Goal: Information Seeking & Learning: Learn about a topic

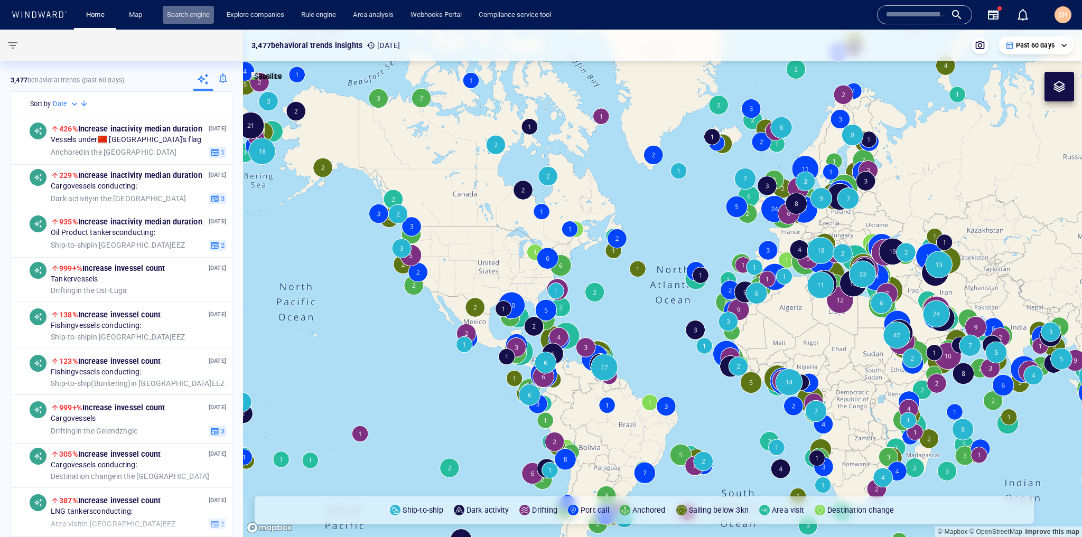
click at [187, 16] on link "Search engine" at bounding box center [188, 15] width 51 height 18
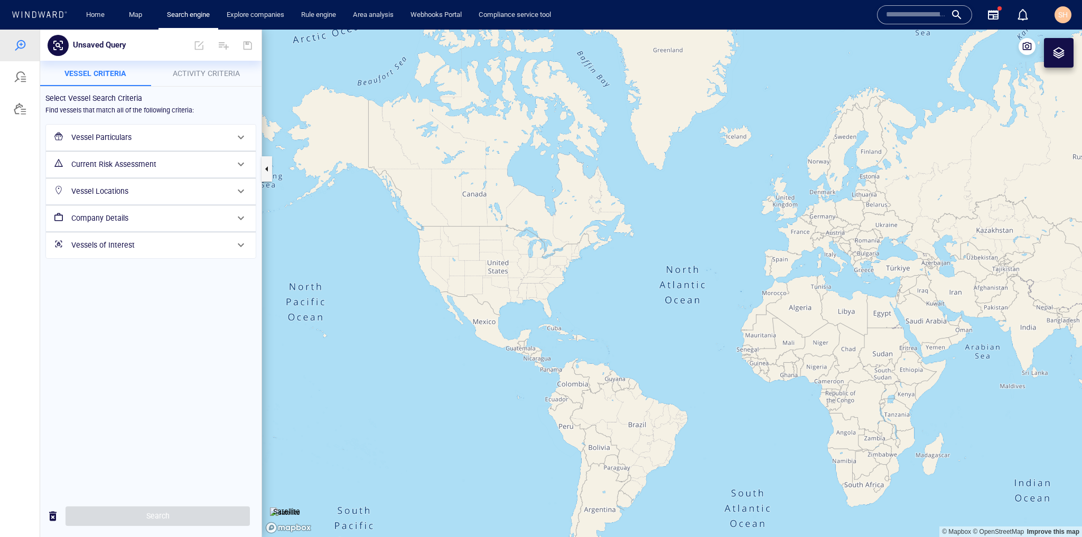
click at [179, 137] on h6 "Vessel Particulars" at bounding box center [149, 137] width 157 height 13
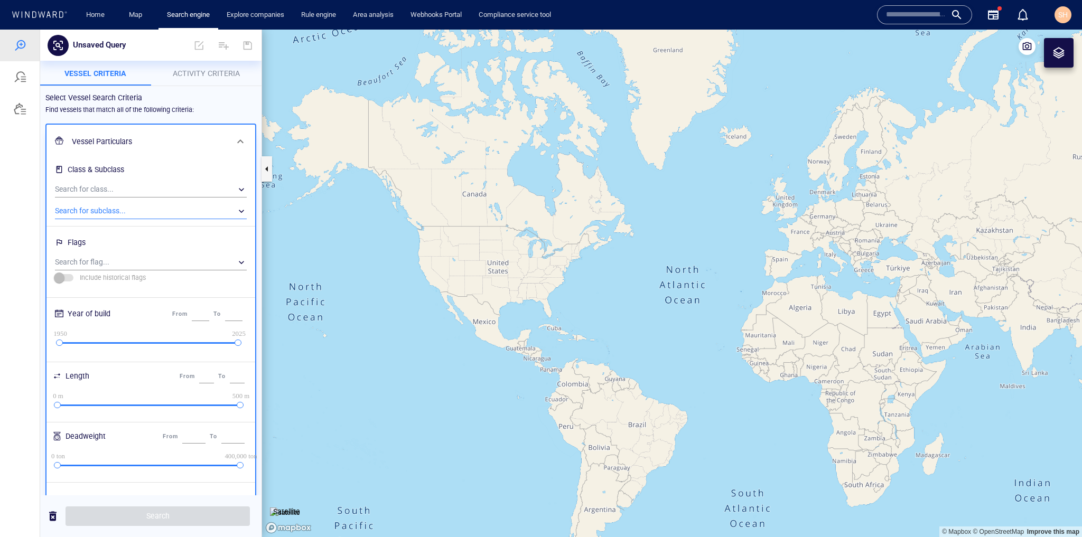
click at [229, 216] on div "​" at bounding box center [151, 211] width 192 height 16
click at [174, 217] on div at bounding box center [541, 284] width 1082 height 508
click at [176, 216] on div "​" at bounding box center [151, 211] width 192 height 16
click at [245, 207] on div at bounding box center [541, 284] width 1082 height 508
click at [196, 211] on div "​" at bounding box center [151, 211] width 192 height 16
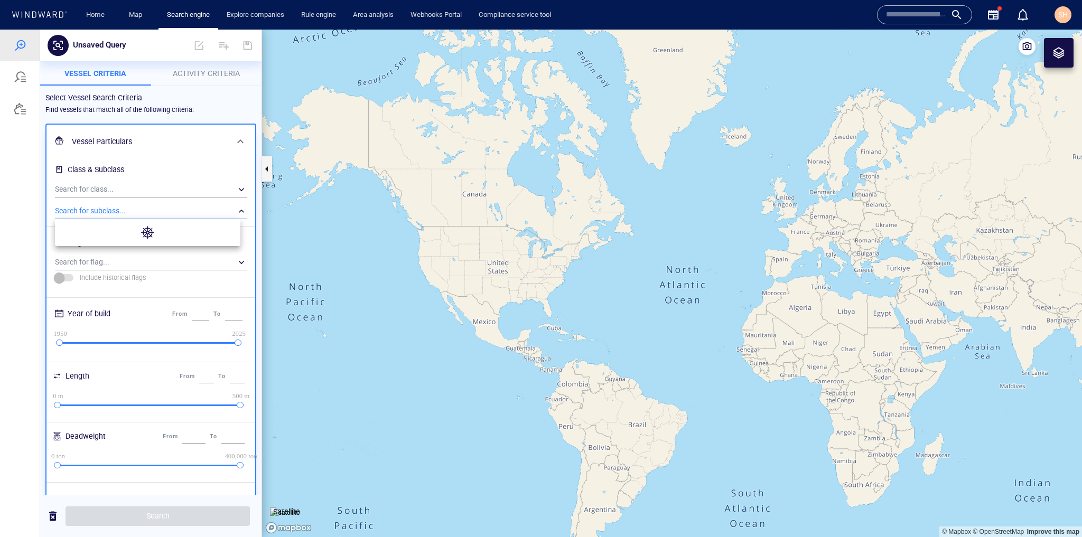
click at [194, 199] on div at bounding box center [541, 284] width 1082 height 508
click at [143, 183] on div "​" at bounding box center [151, 190] width 192 height 16
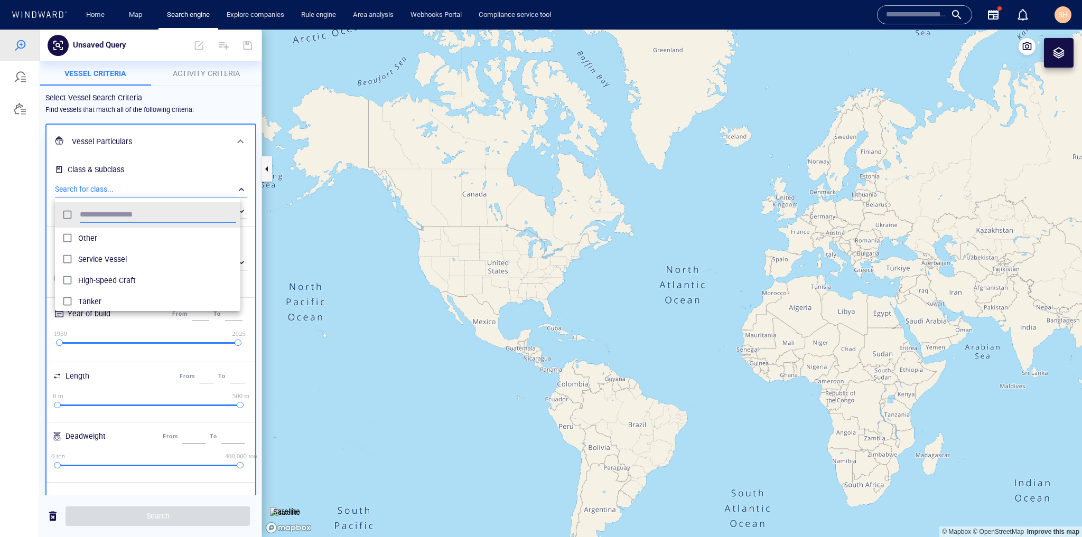
scroll to position [99, 179]
click at [175, 181] on div at bounding box center [541, 284] width 1082 height 508
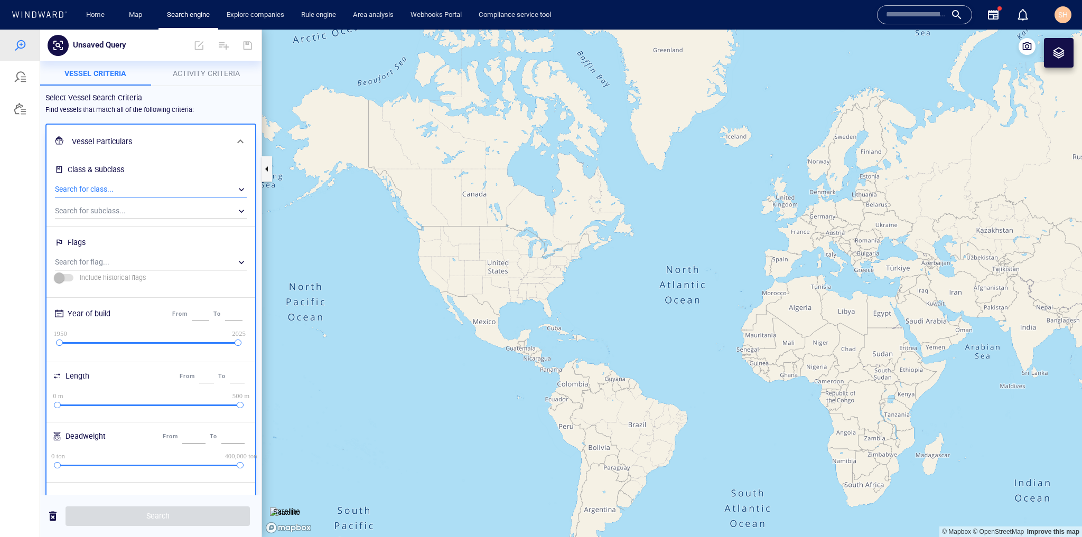
scroll to position [99, 185]
click at [118, 212] on div "​" at bounding box center [151, 211] width 192 height 16
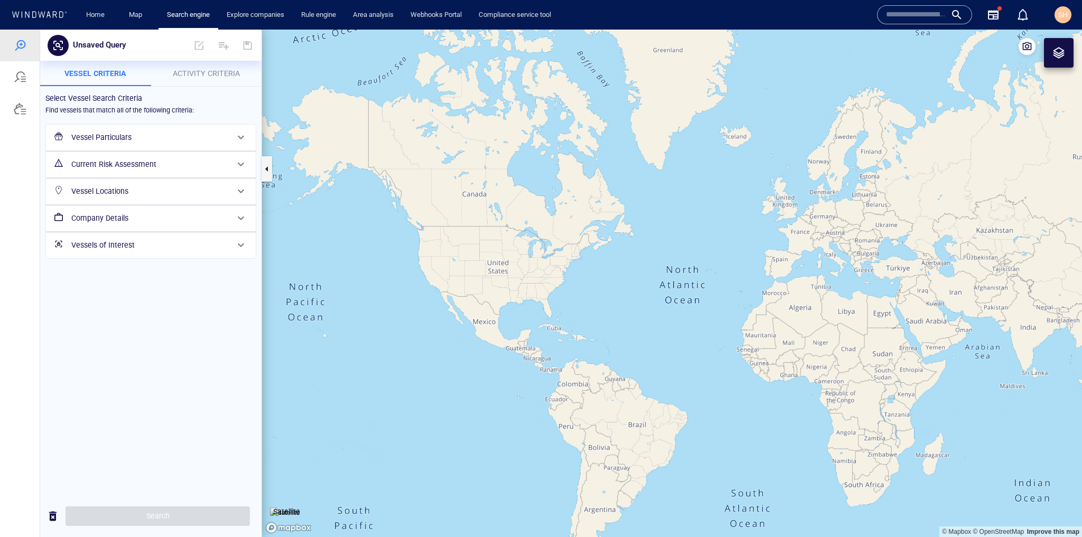
click at [216, 165] on h6 "Current Risk Assessment" at bounding box center [149, 164] width 157 height 13
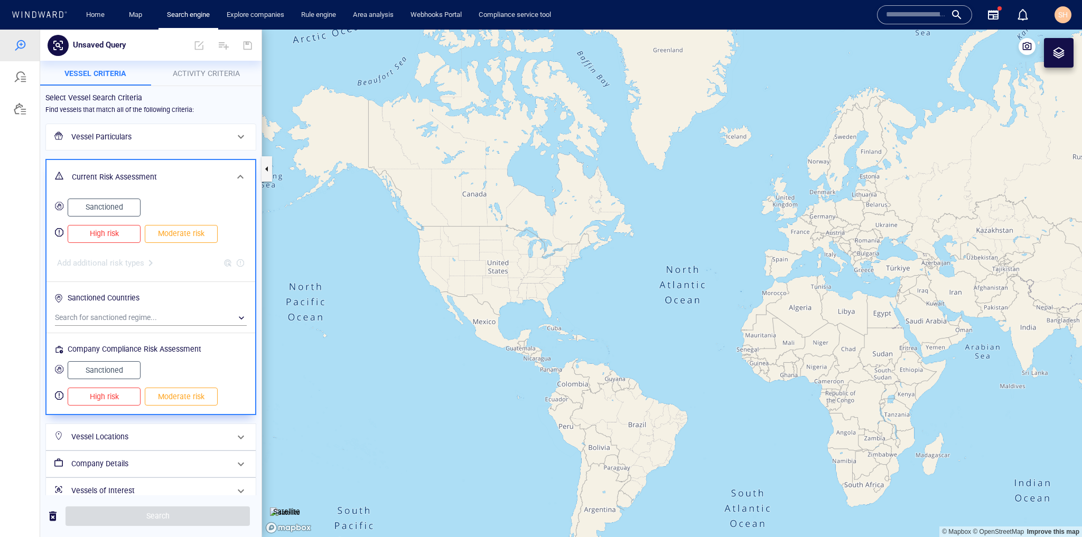
click at [235, 134] on span at bounding box center [241, 137] width 13 height 13
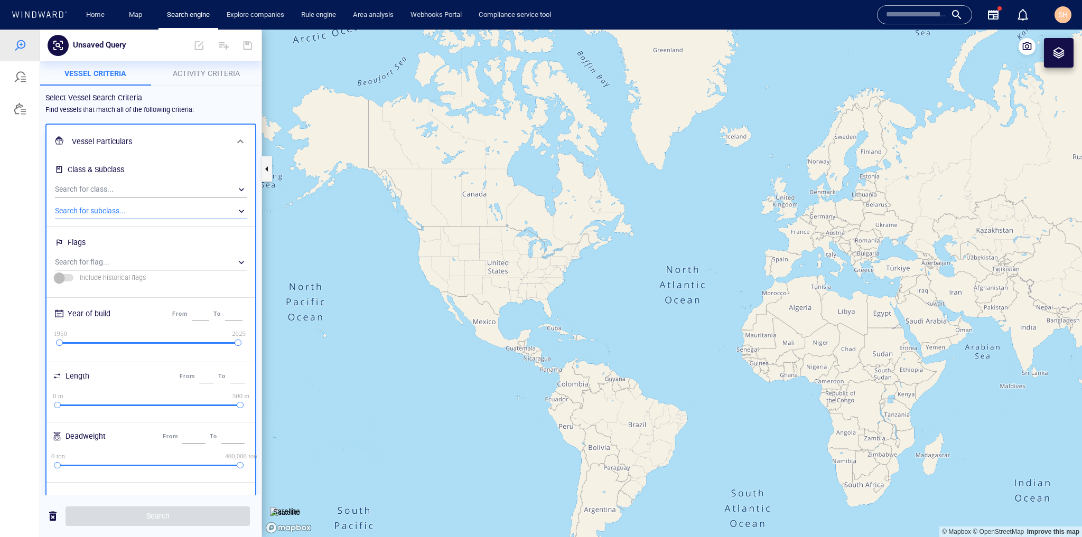
click at [204, 212] on div "​" at bounding box center [151, 211] width 192 height 16
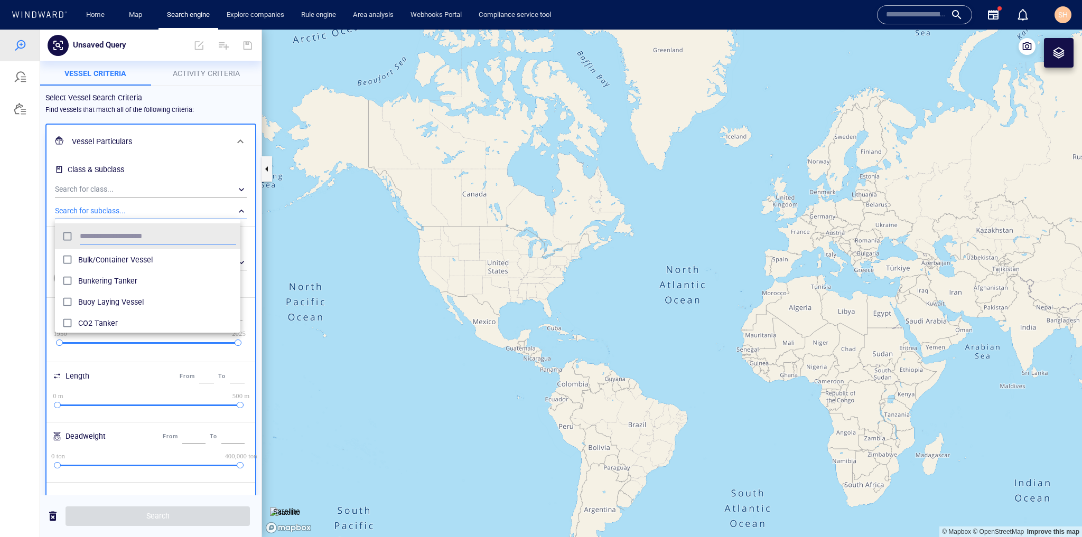
scroll to position [380, 0]
click at [192, 239] on input "text" at bounding box center [158, 237] width 156 height 16
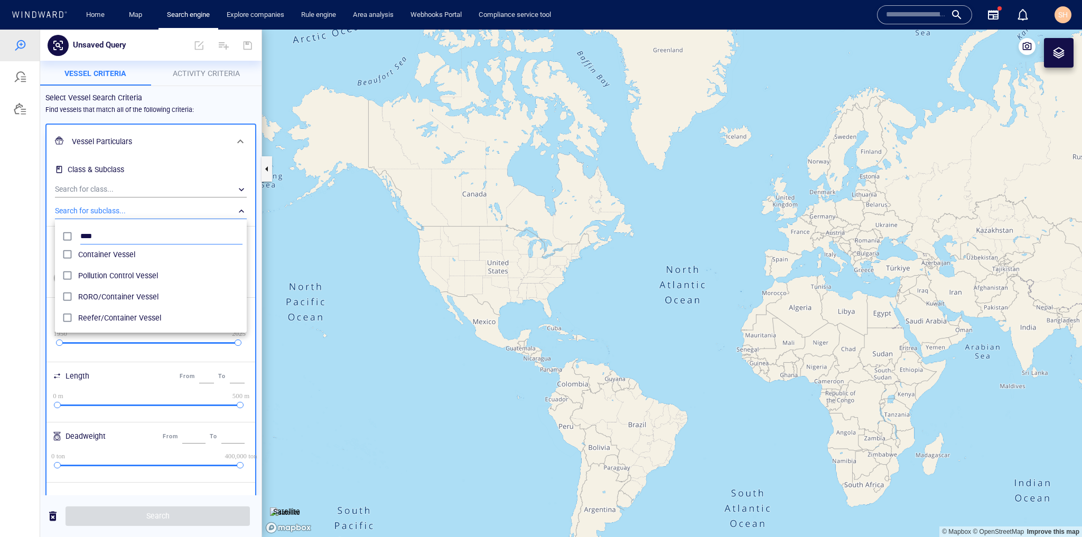
scroll to position [26, 0]
type input "****"
click at [180, 257] on span "Container Vessel" at bounding box center [160, 254] width 164 height 13
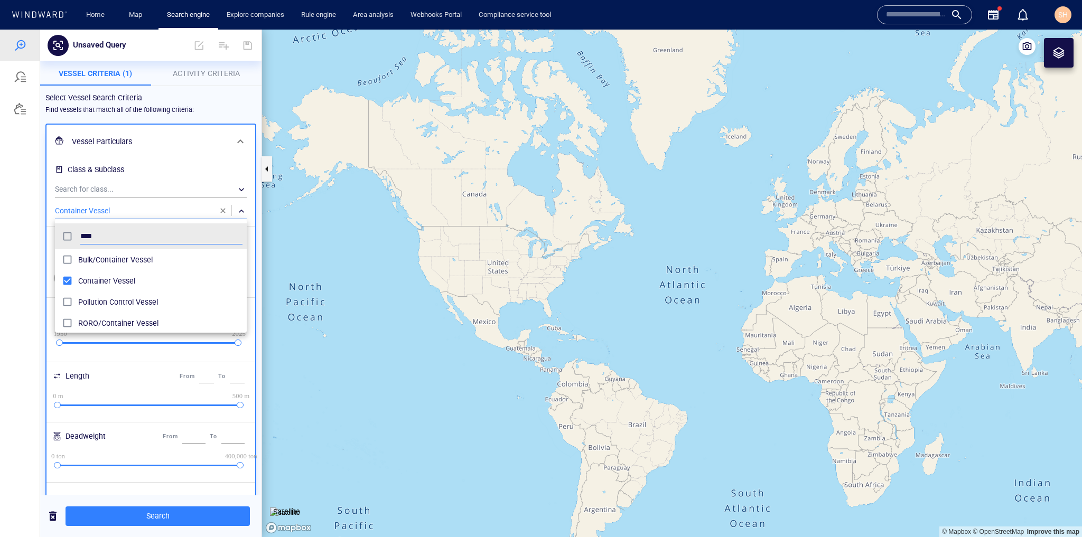
click at [222, 478] on div at bounding box center [541, 284] width 1082 height 508
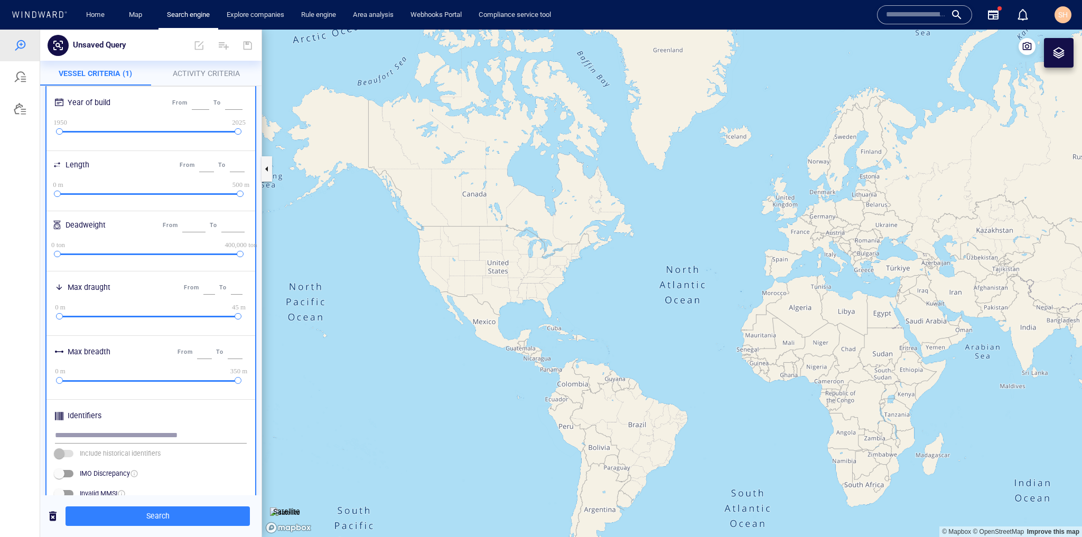
scroll to position [349, 0]
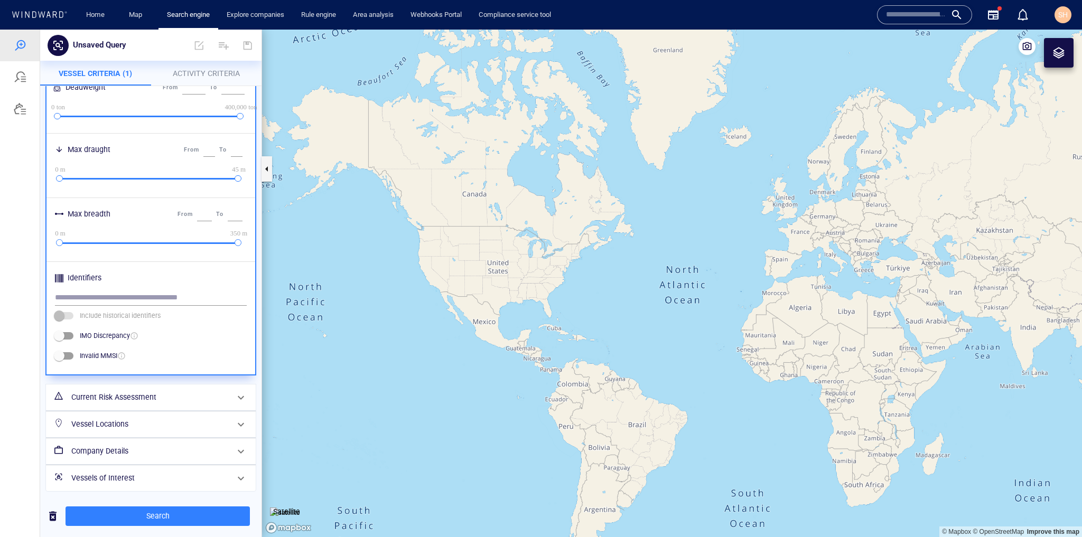
click at [147, 404] on h6 "Current Risk Assessment" at bounding box center [149, 397] width 157 height 13
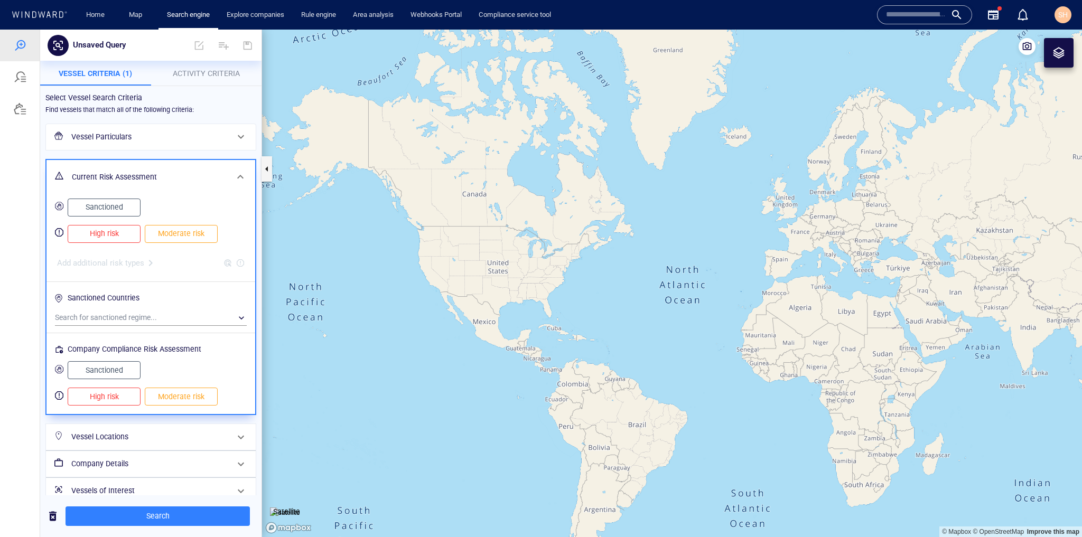
scroll to position [12, 0]
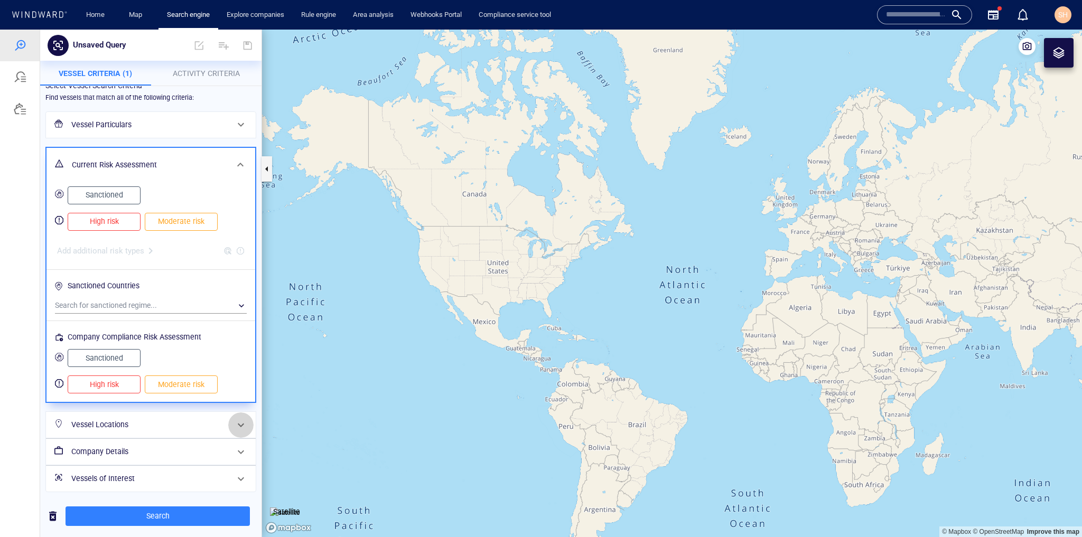
click at [228, 425] on div at bounding box center [240, 425] width 25 height 25
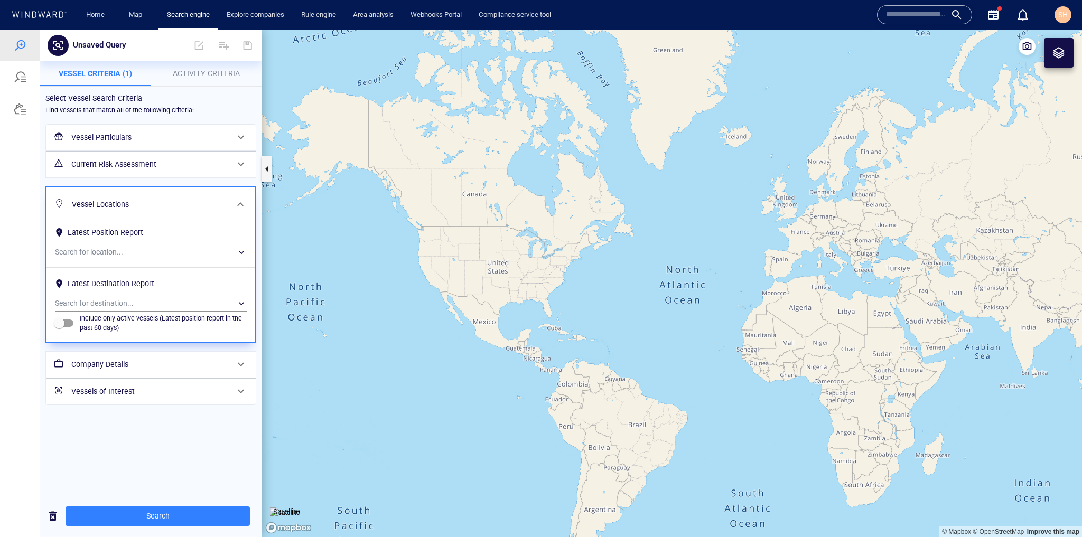
scroll to position [0, 0]
click at [211, 72] on span "Activity Criteria" at bounding box center [206, 73] width 67 height 8
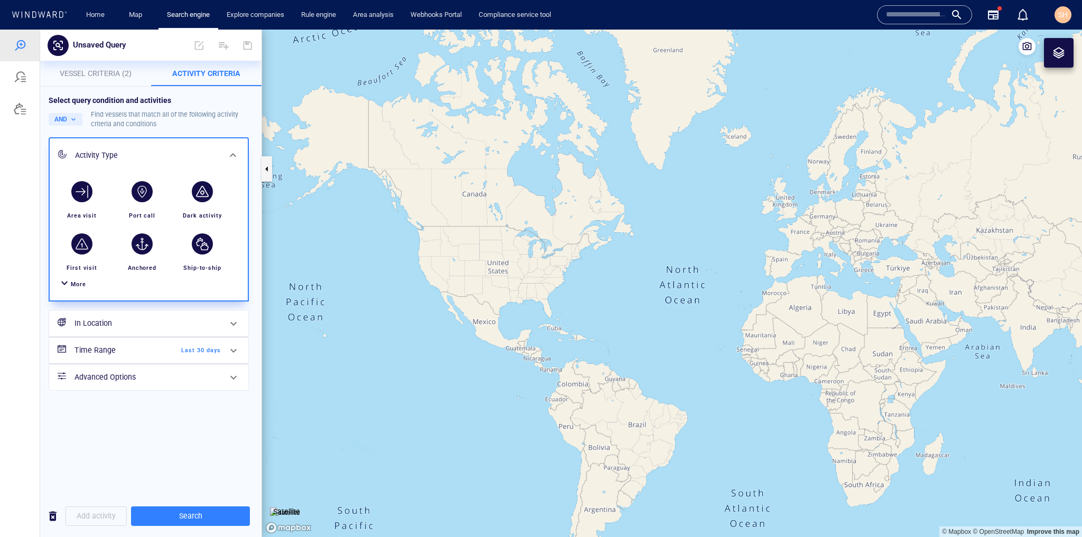
click at [80, 290] on div "More" at bounding box center [148, 285] width 185 height 20
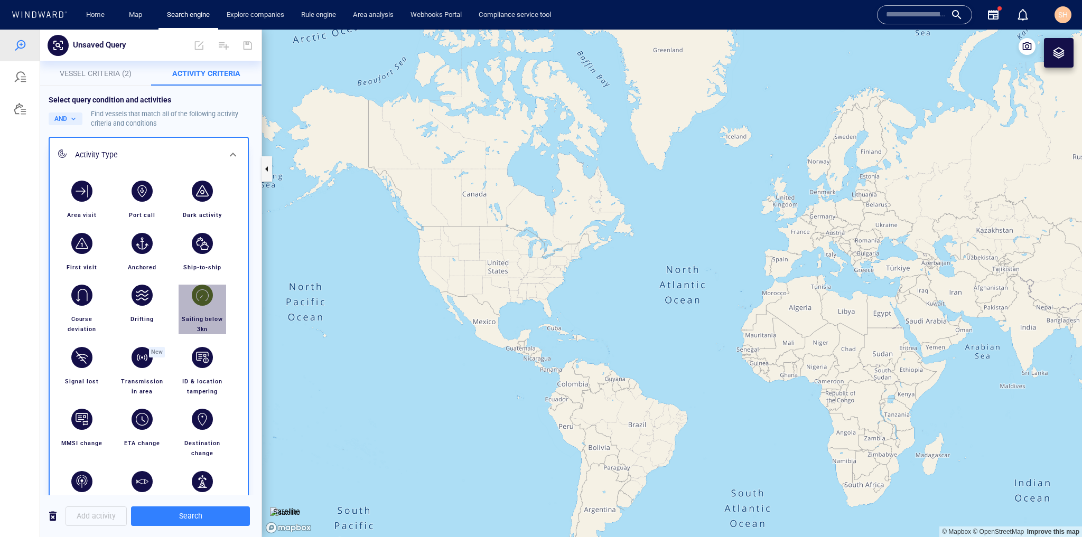
click at [206, 301] on div "button" at bounding box center [202, 295] width 21 height 21
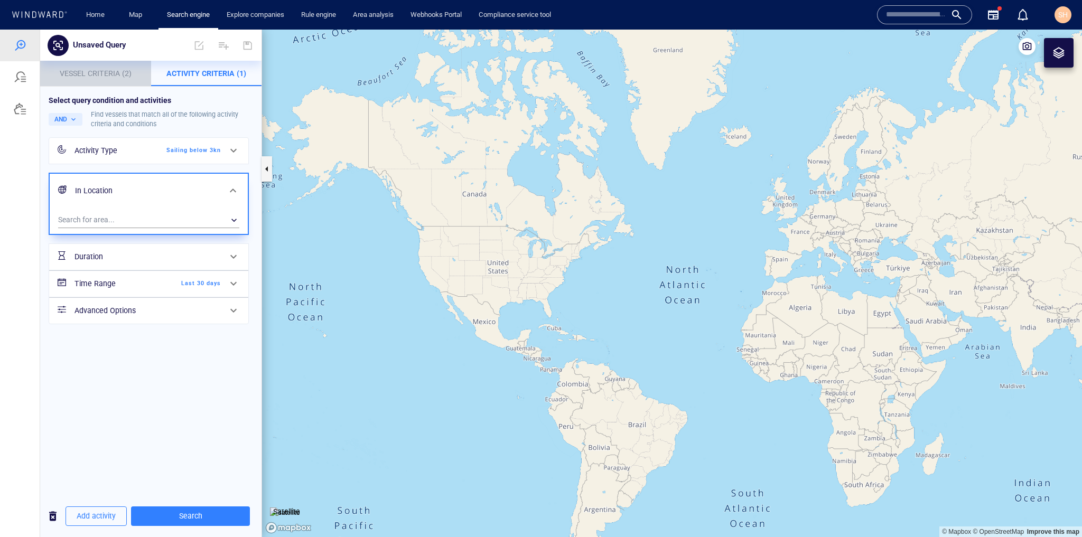
click at [115, 72] on span "Vessel Criteria (2)" at bounding box center [96, 73] width 72 height 8
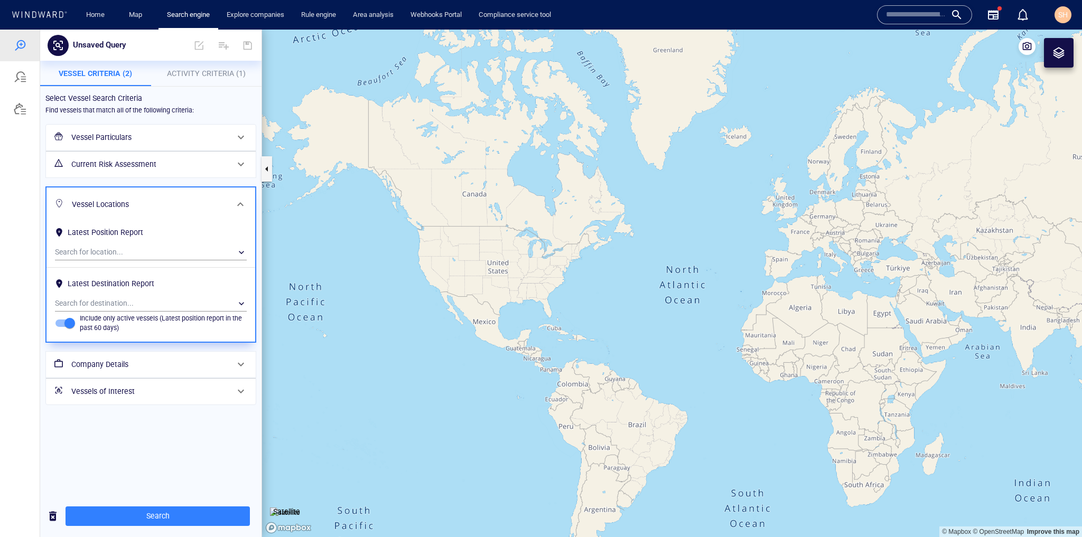
click at [213, 360] on h6 "Company Details" at bounding box center [149, 364] width 157 height 13
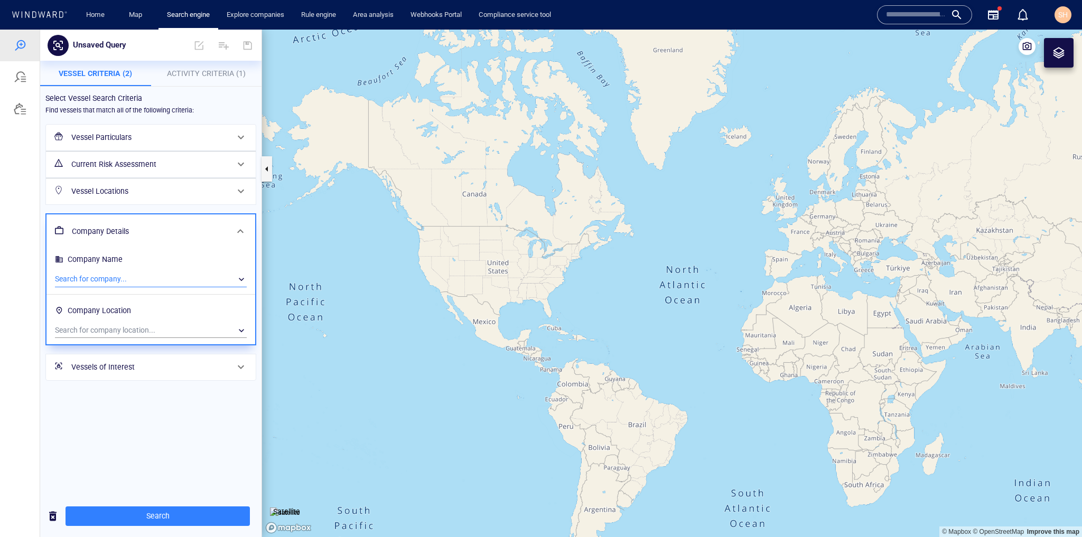
click at [203, 282] on div "​" at bounding box center [151, 280] width 192 height 16
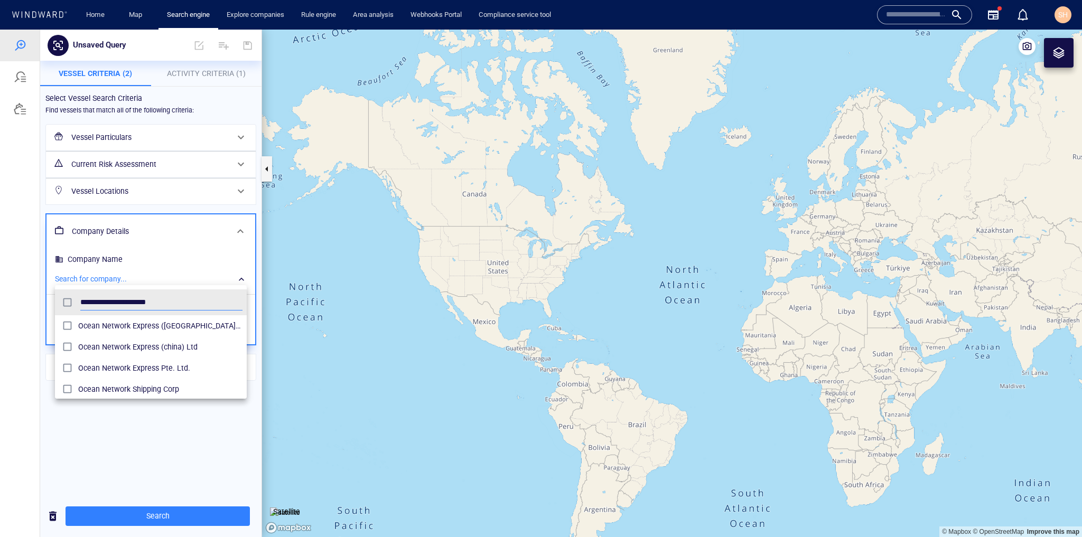
scroll to position [99, 185]
type input "**********"
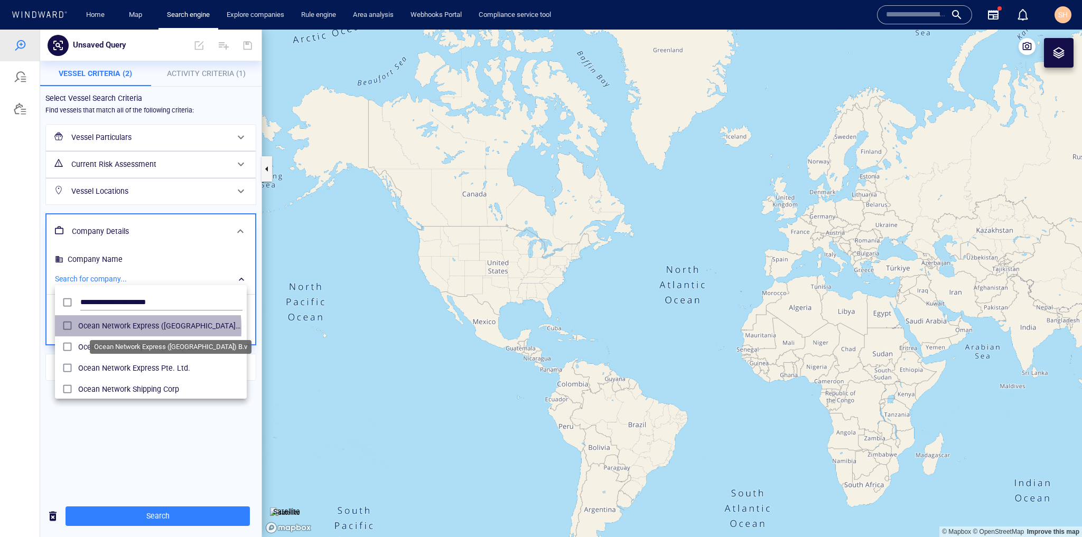
click at [81, 329] on span "Ocean Network Express (netherlands) B.v" at bounding box center [160, 326] width 164 height 13
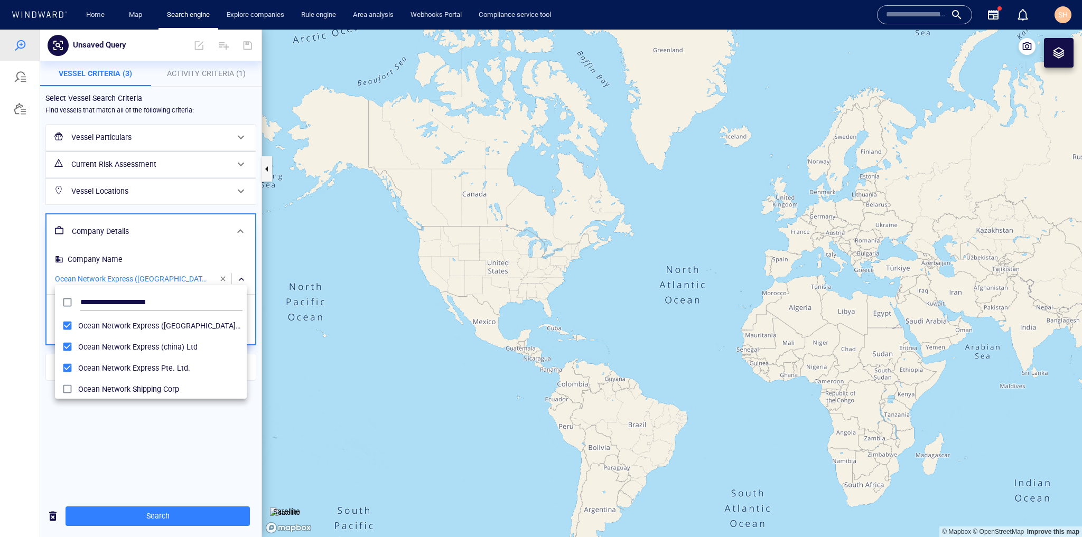
click at [191, 486] on div at bounding box center [541, 284] width 1082 height 508
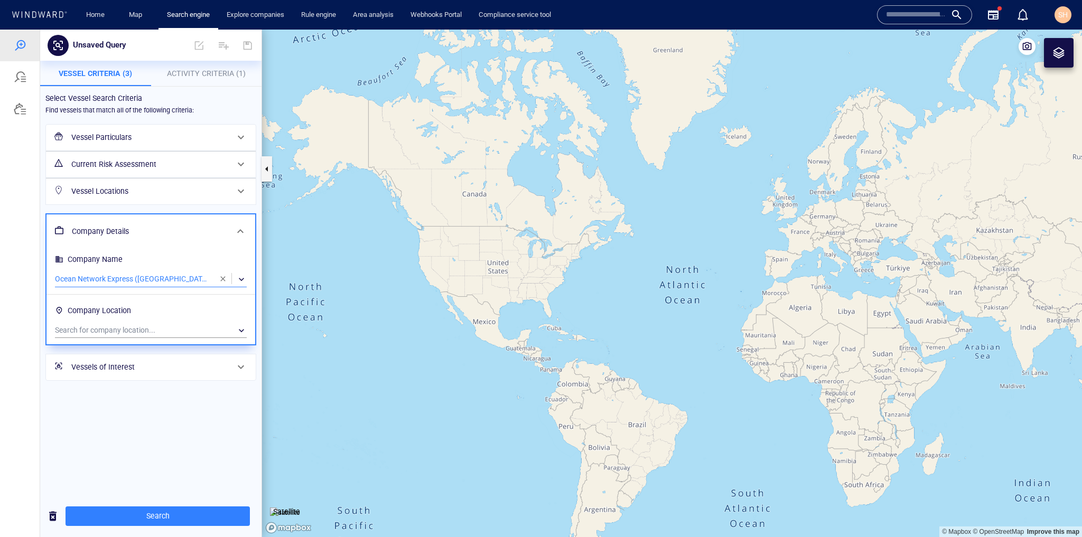
click at [203, 71] on span "Activity Criteria (1)" at bounding box center [206, 73] width 79 height 8
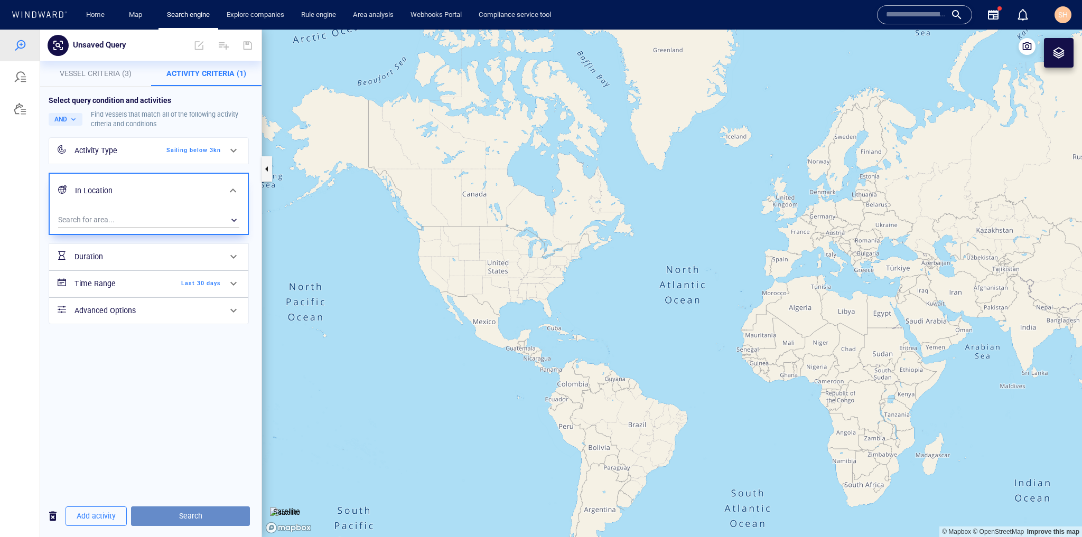
click at [210, 512] on span "Search" at bounding box center [190, 516] width 102 height 13
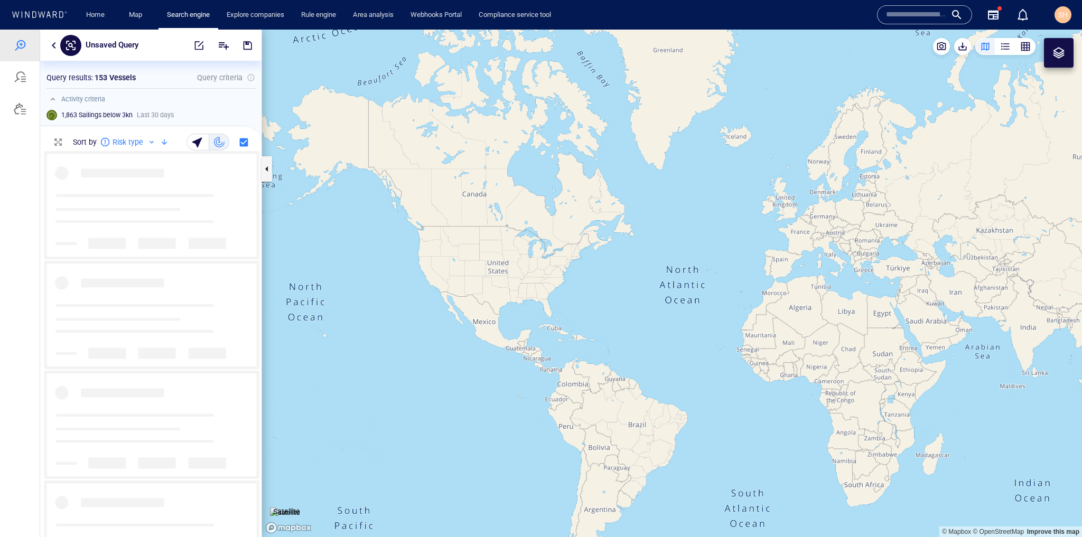
scroll to position [7, 6]
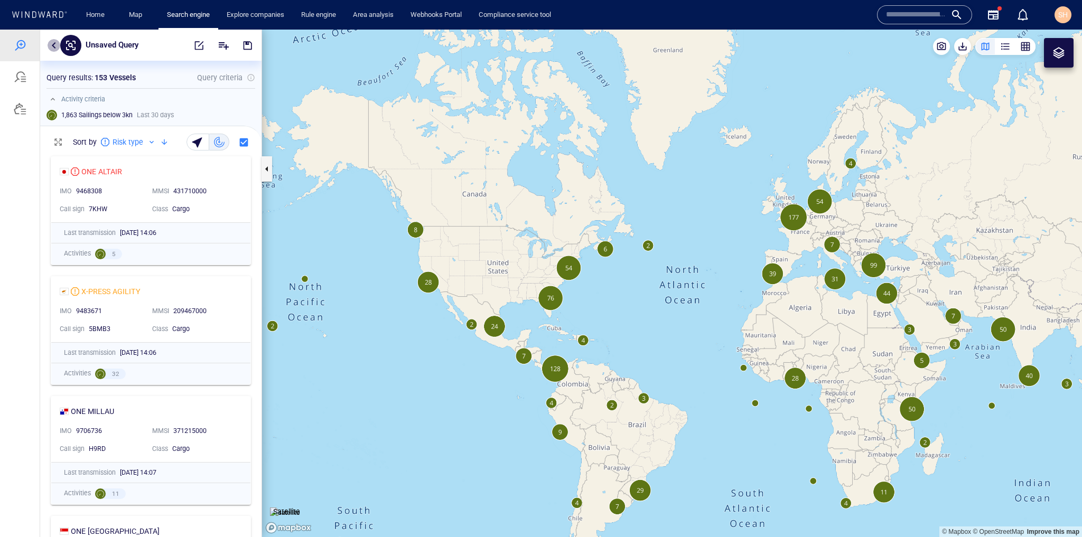
click at [52, 44] on button "button" at bounding box center [54, 45] width 13 height 13
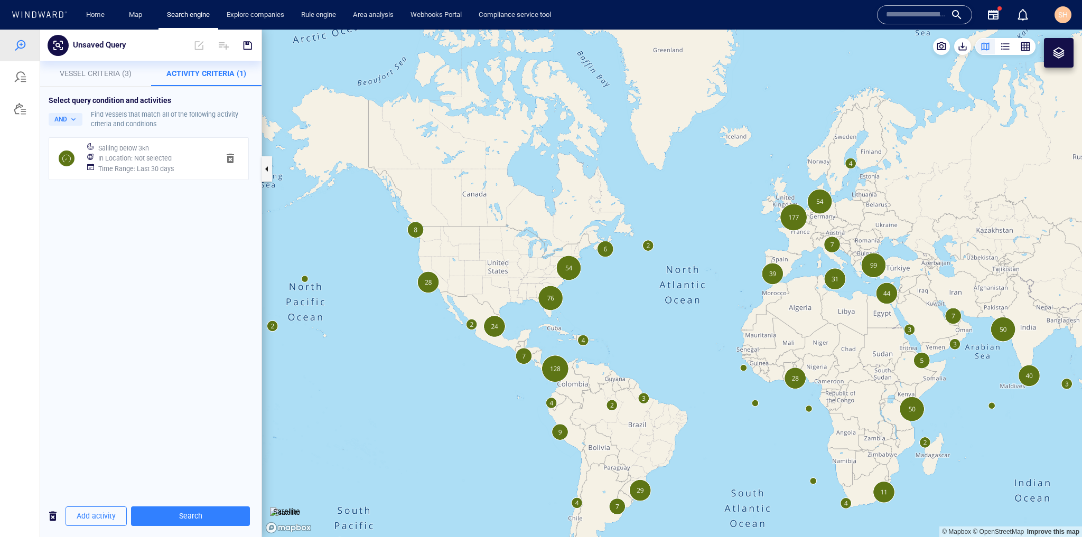
click at [117, 67] on p "Vessel Criteria (3)" at bounding box center [95, 73] width 98 height 13
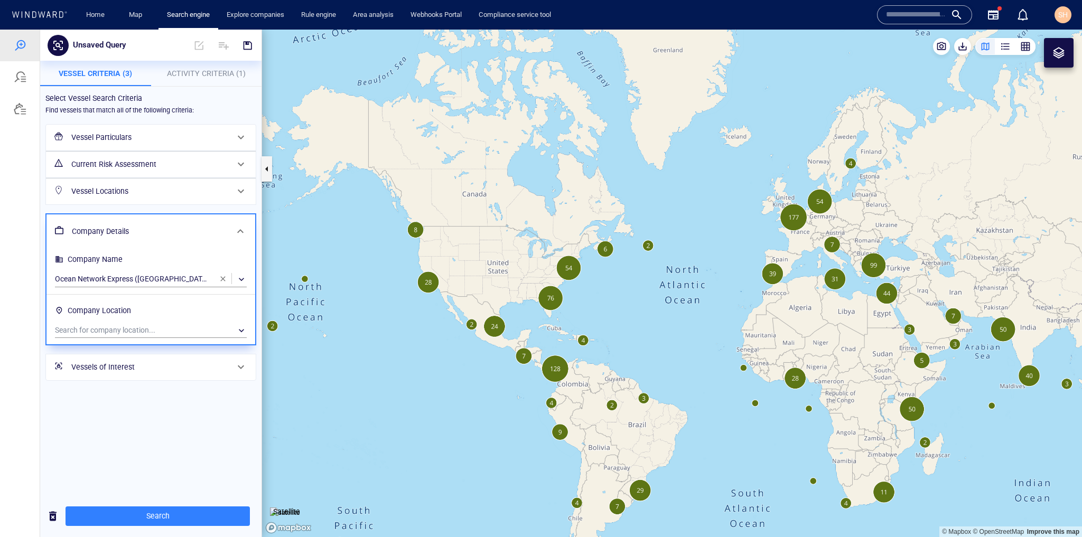
click at [227, 277] on span "button" at bounding box center [223, 279] width 8 height 8
click at [120, 510] on span "Search" at bounding box center [158, 516] width 168 height 13
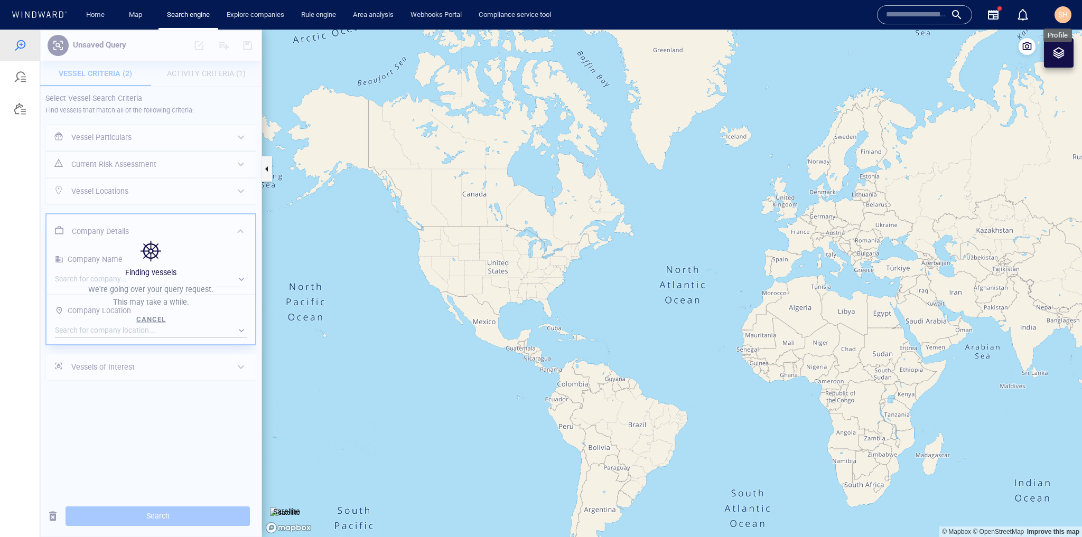
click at [1062, 16] on span "SH" at bounding box center [1063, 15] width 10 height 8
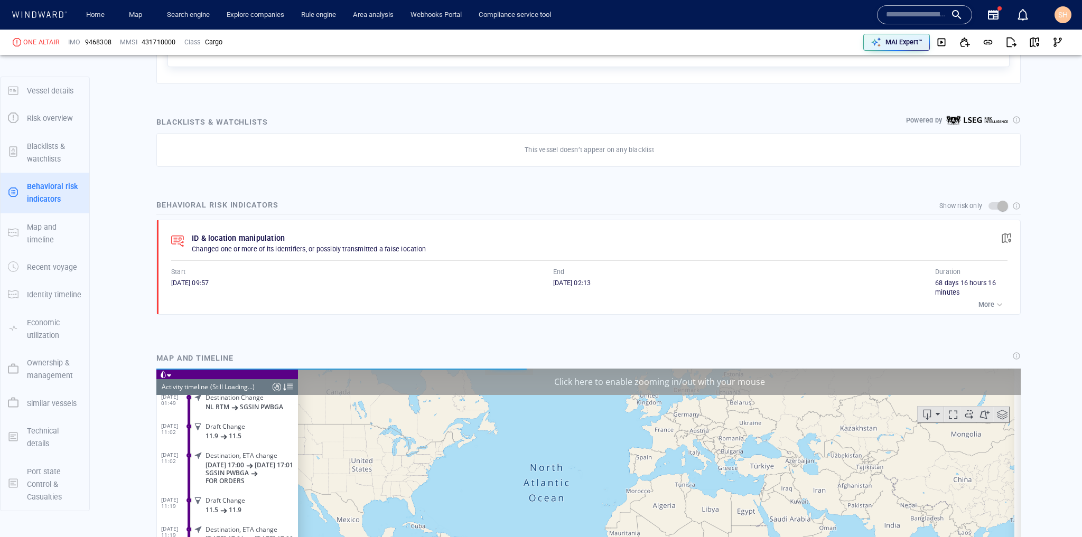
scroll to position [4908, 0]
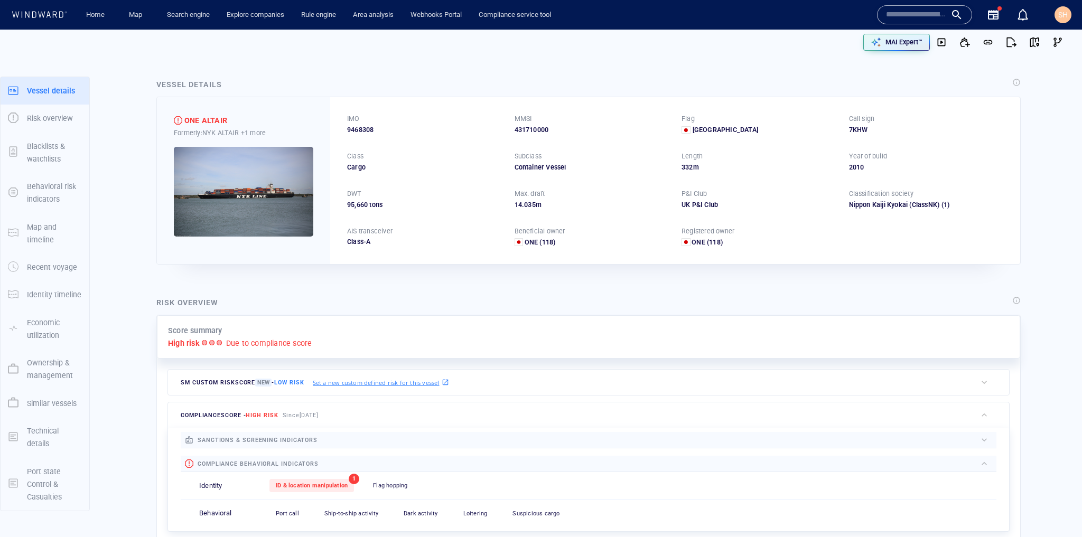
click at [1063, 21] on div "SH" at bounding box center [1063, 14] width 10 height 13
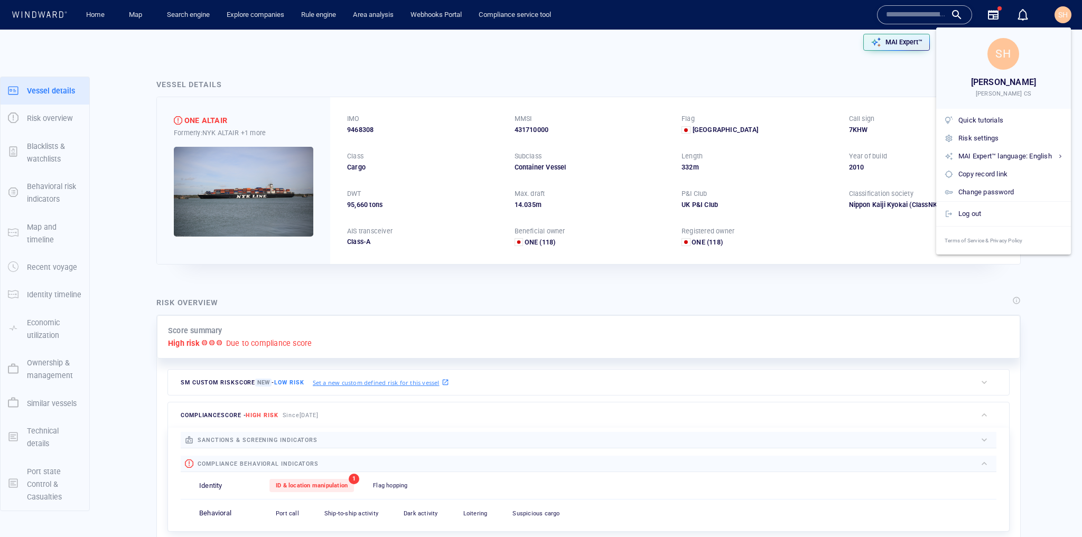
click at [988, 203] on div "Log out" at bounding box center [1003, 213] width 135 height 25
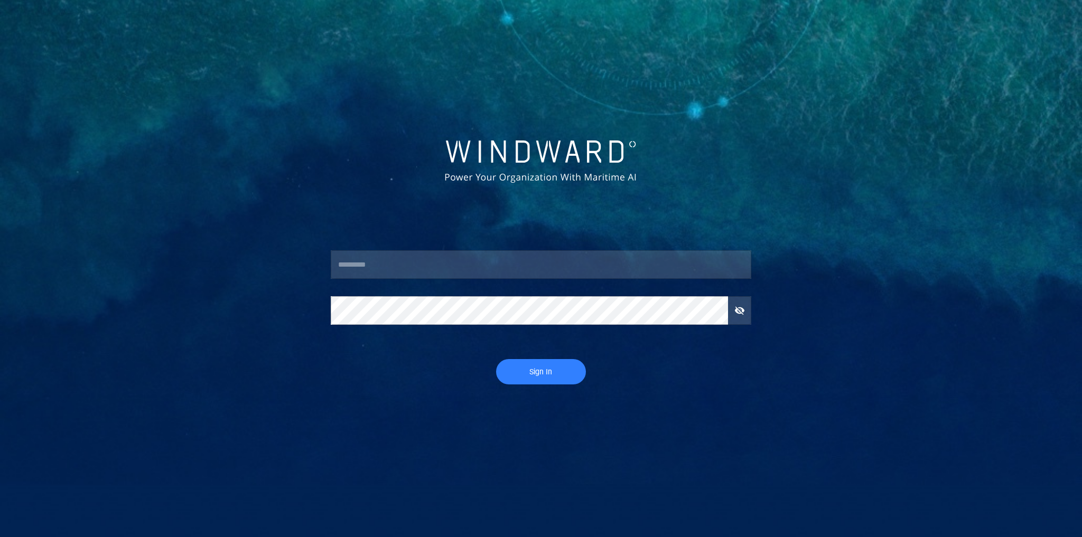
type input "********"
click at [552, 370] on span "Sign In" at bounding box center [541, 372] width 69 height 13
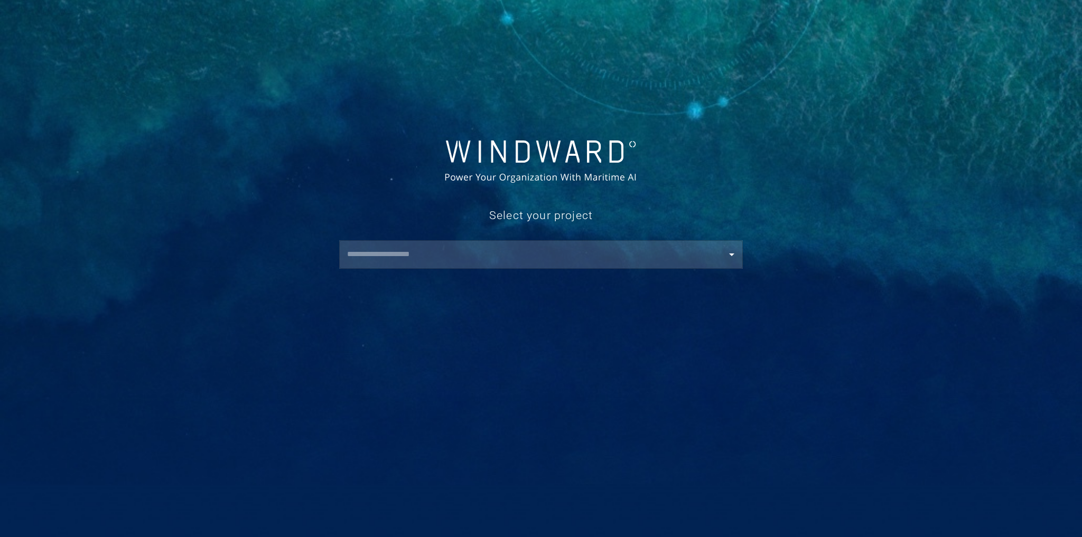
click at [571, 246] on input "text" at bounding box center [543, 254] width 398 height 19
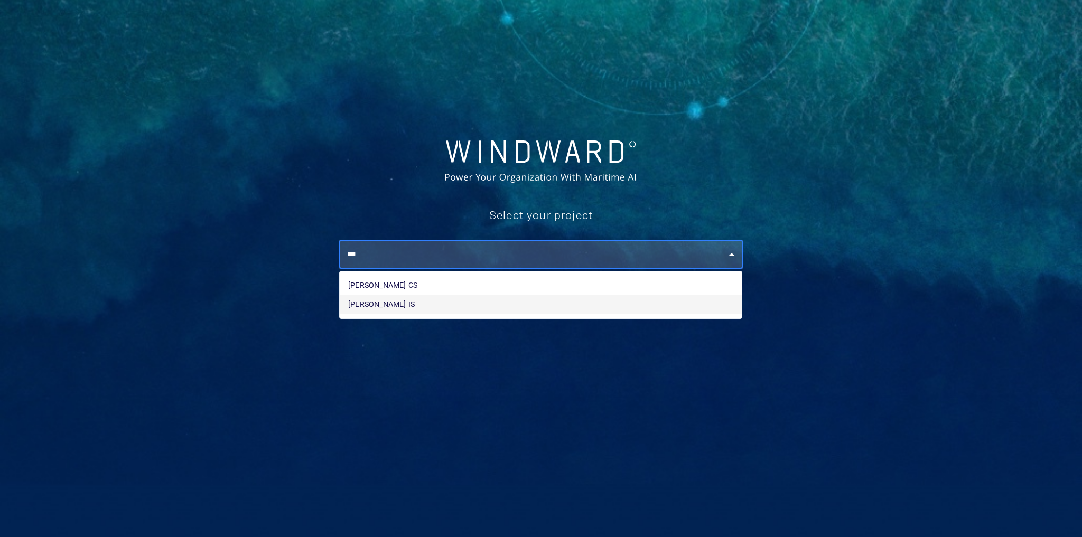
click at [538, 300] on li "Sam M IS" at bounding box center [541, 304] width 402 height 19
type input "********"
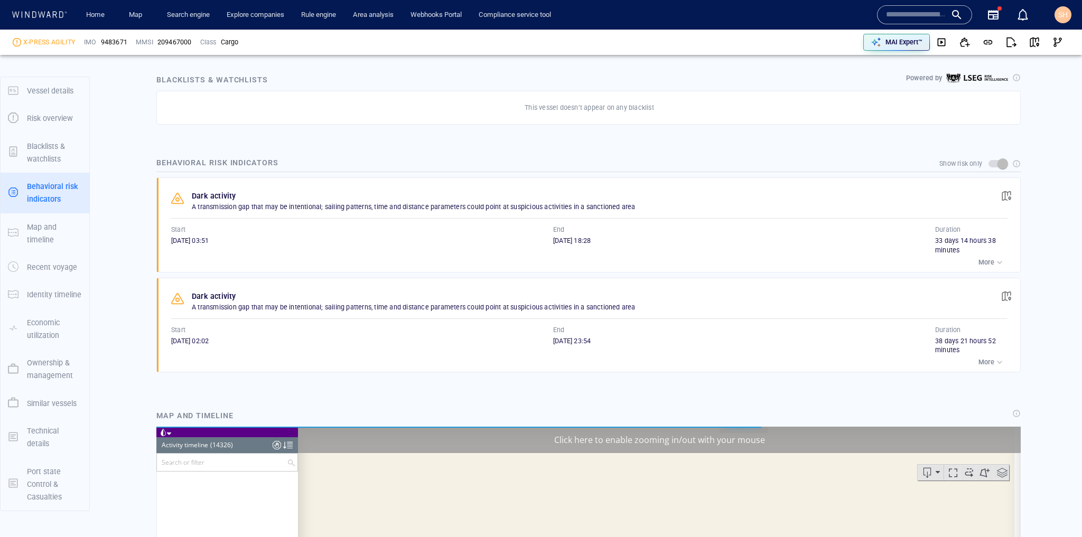
scroll to position [416059, 0]
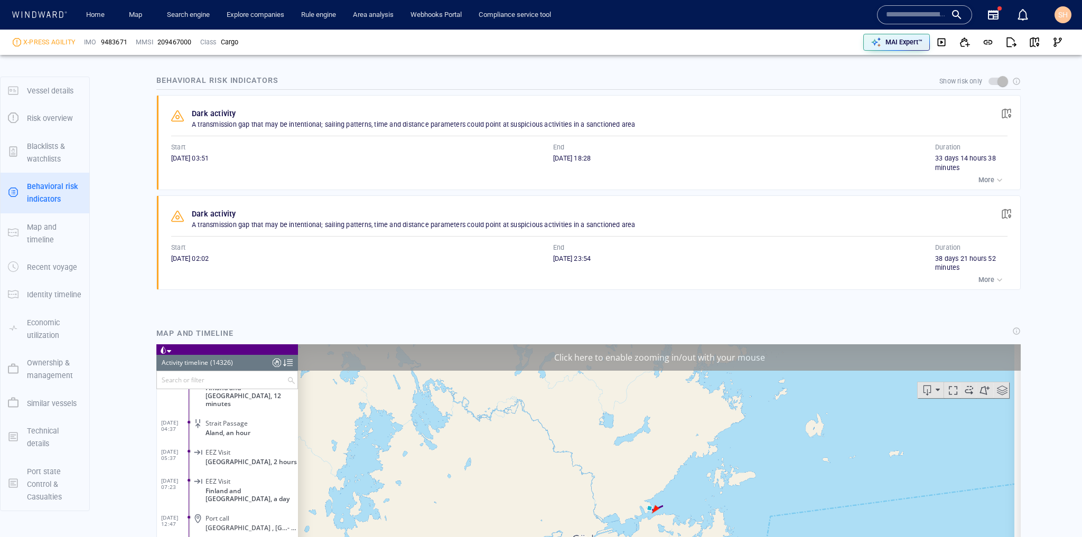
scroll to position [550, 0]
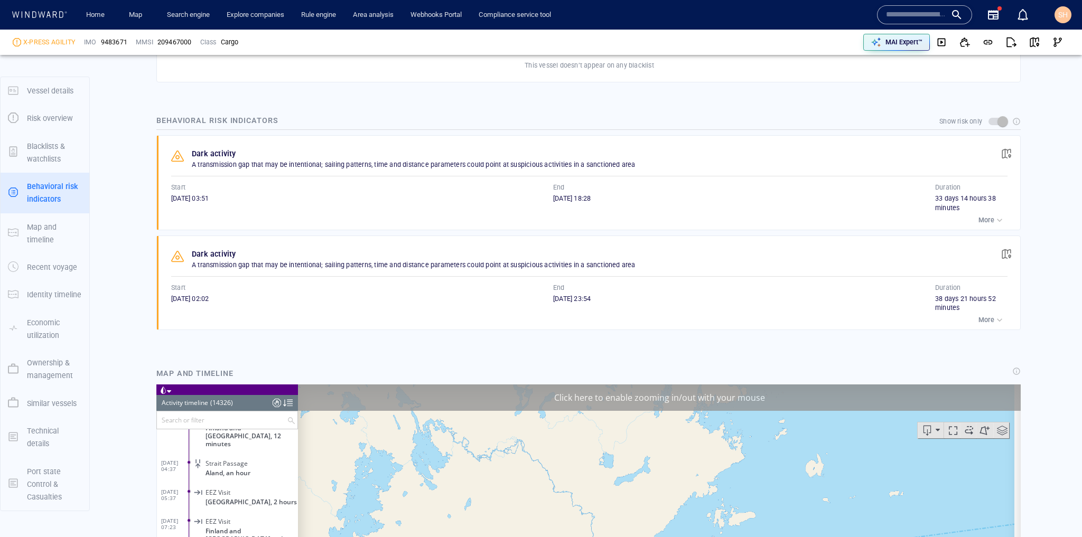
click at [994, 218] on div "button" at bounding box center [999, 220] width 11 height 11
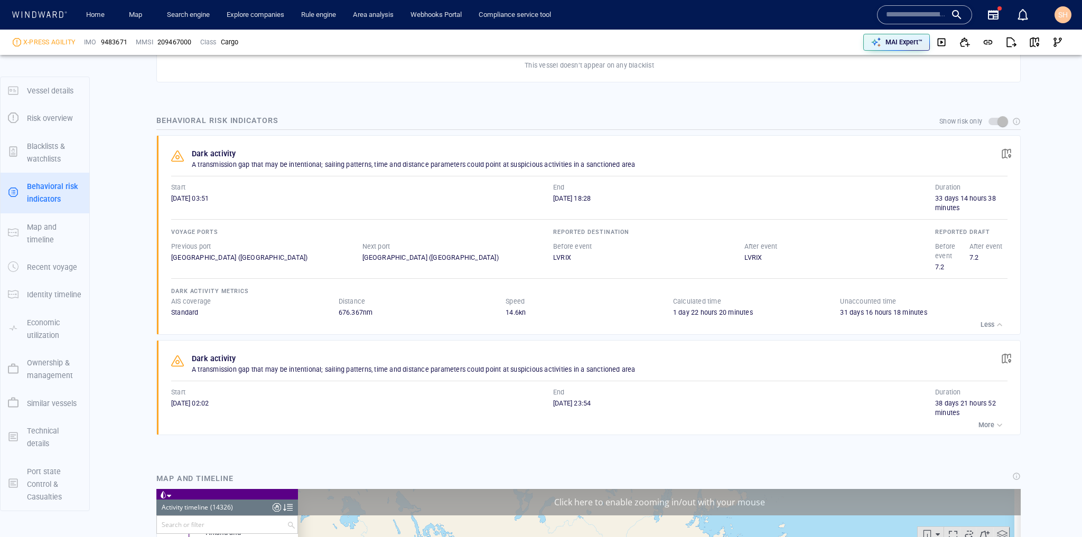
click at [994, 321] on div "button" at bounding box center [999, 325] width 11 height 11
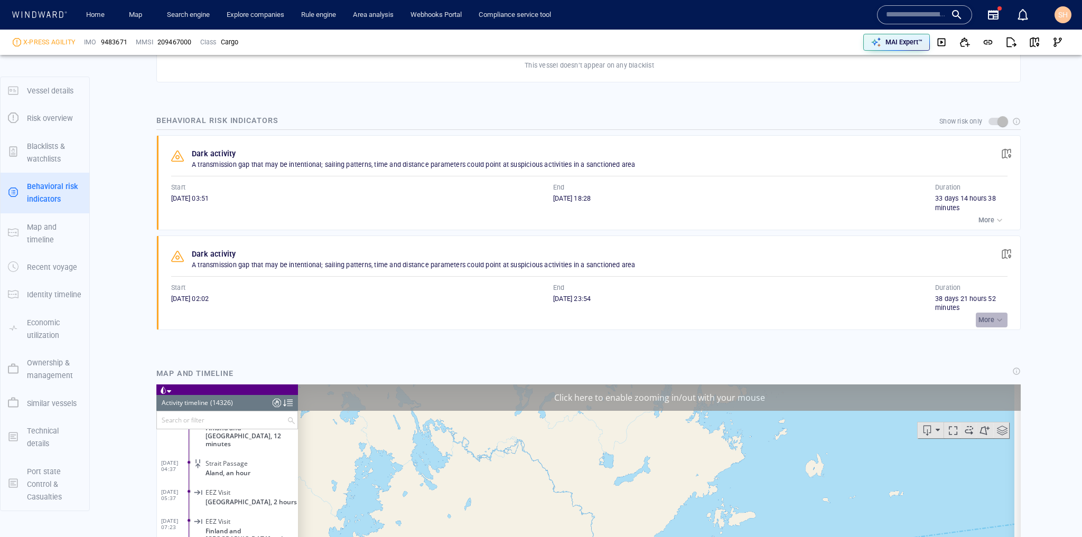
click at [994, 315] on div "button" at bounding box center [999, 320] width 11 height 11
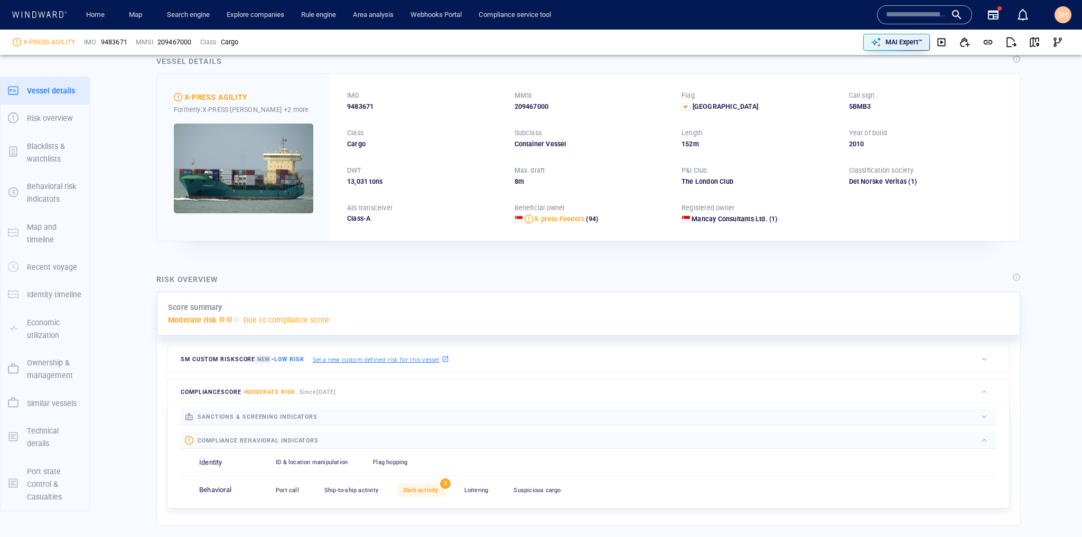
scroll to position [0, 0]
